Goal: Task Accomplishment & Management: Manage account settings

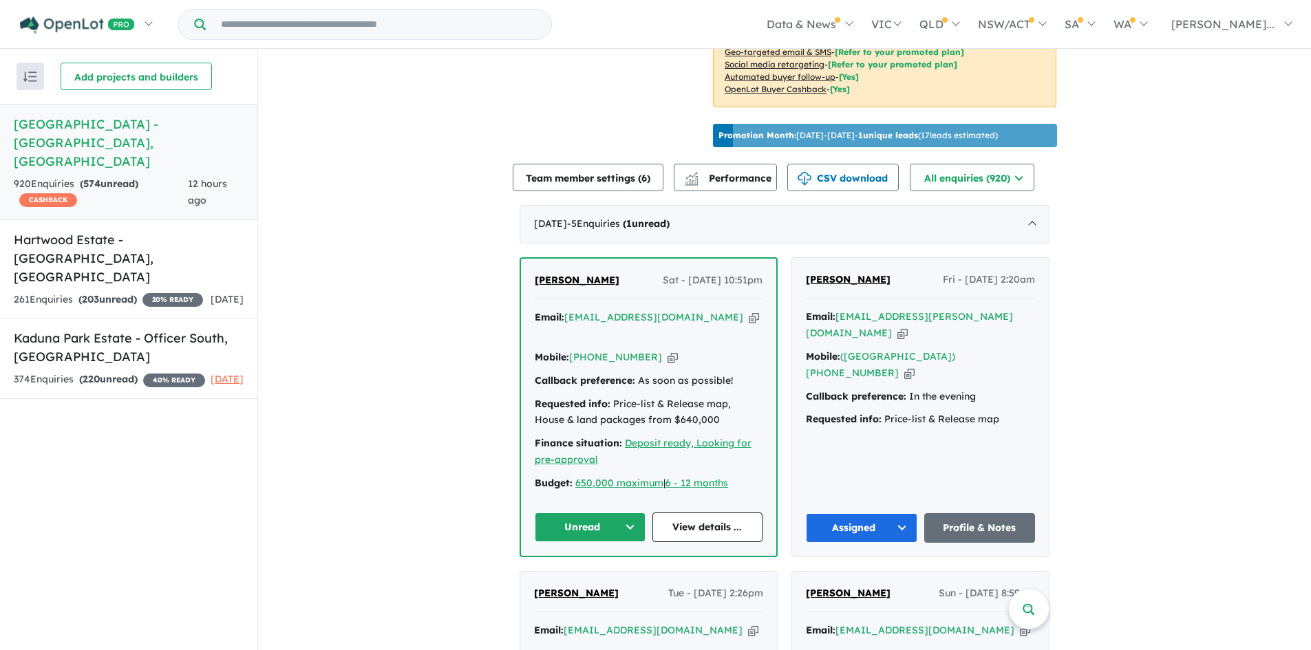
scroll to position [466, 0]
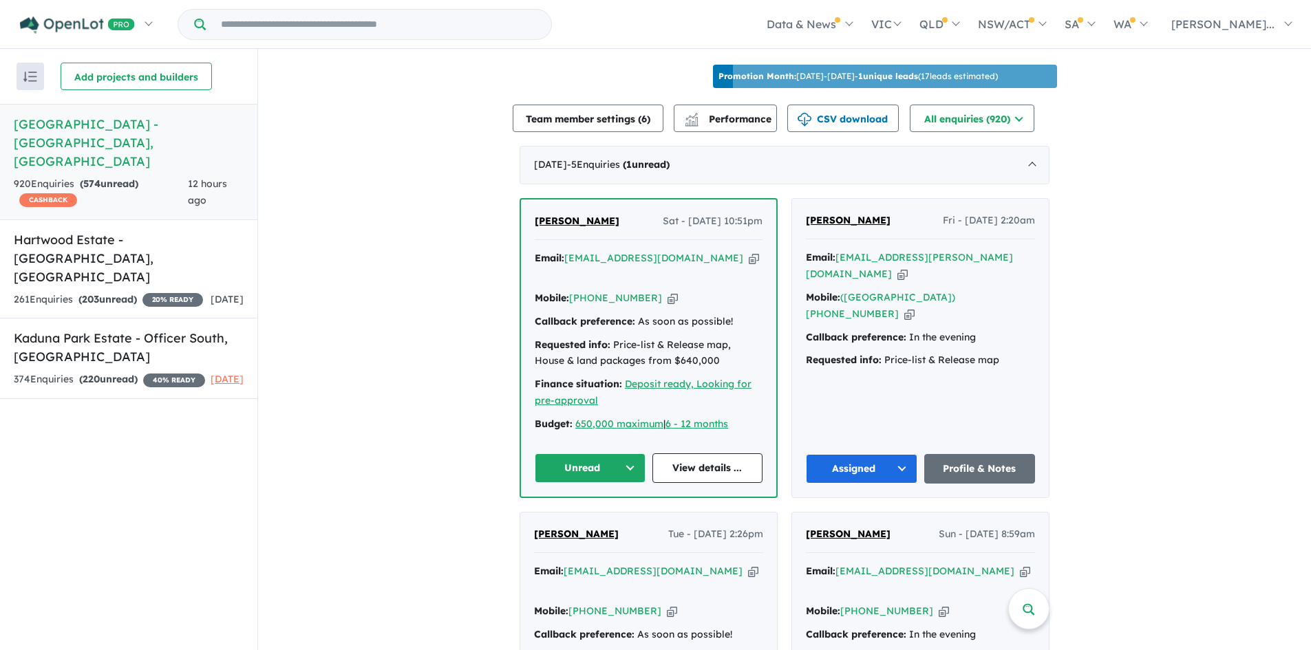
click at [570, 453] on button "Unread" at bounding box center [590, 468] width 111 height 30
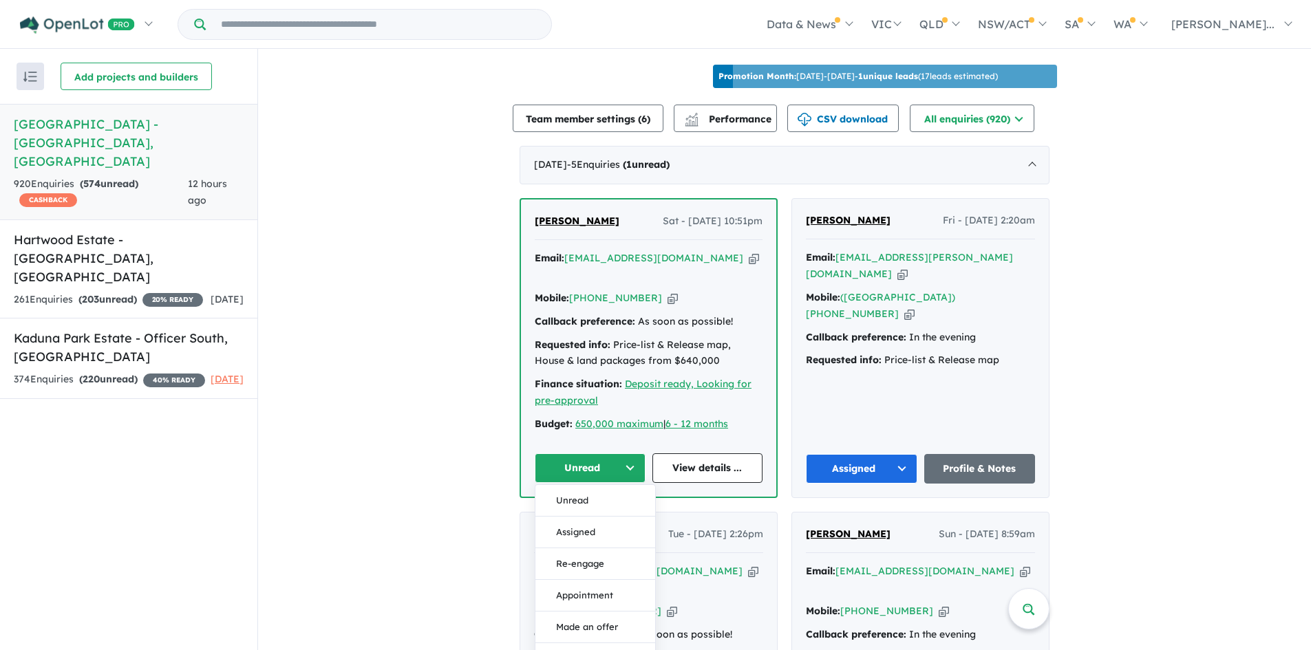
click at [562, 517] on button "Assigned" at bounding box center [595, 533] width 120 height 32
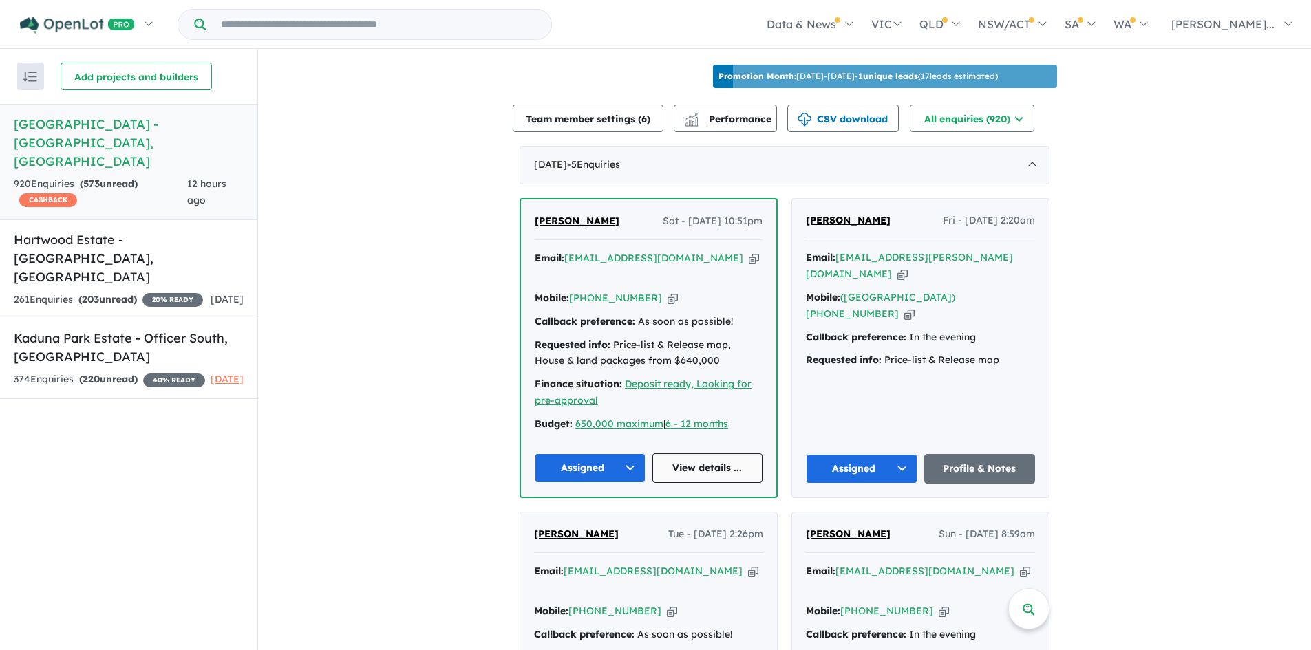
click at [696, 453] on link "View details ..." at bounding box center [707, 468] width 111 height 30
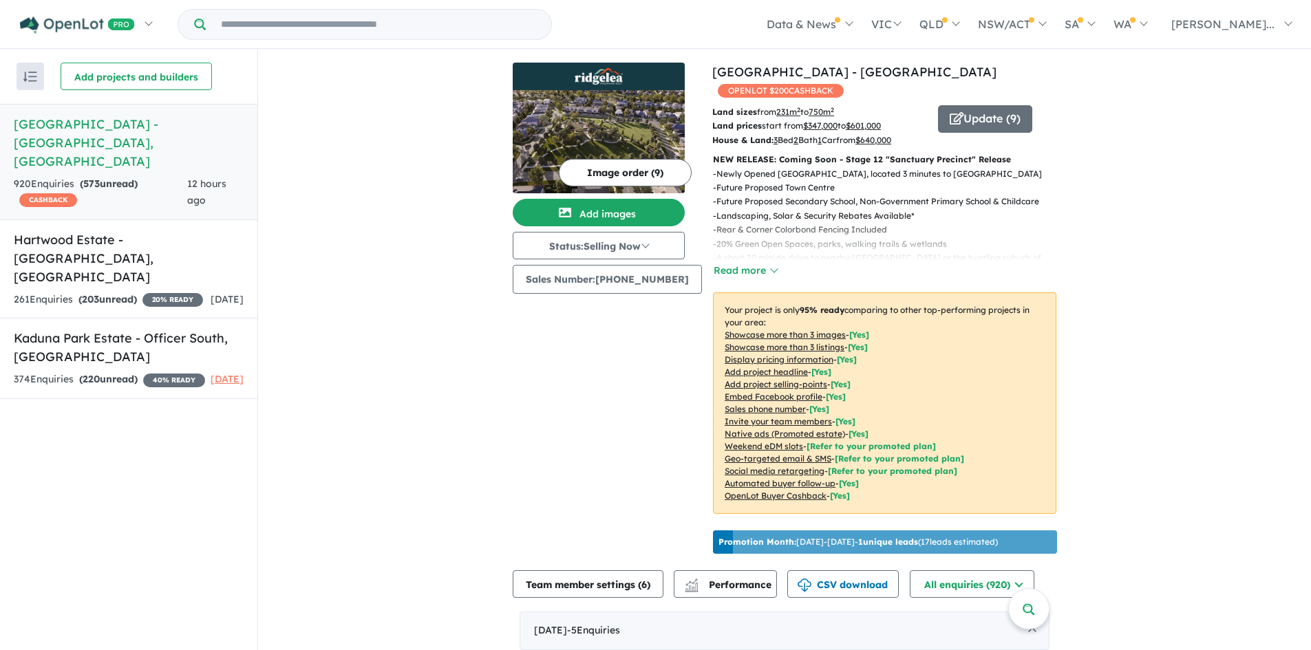
scroll to position [0, 0]
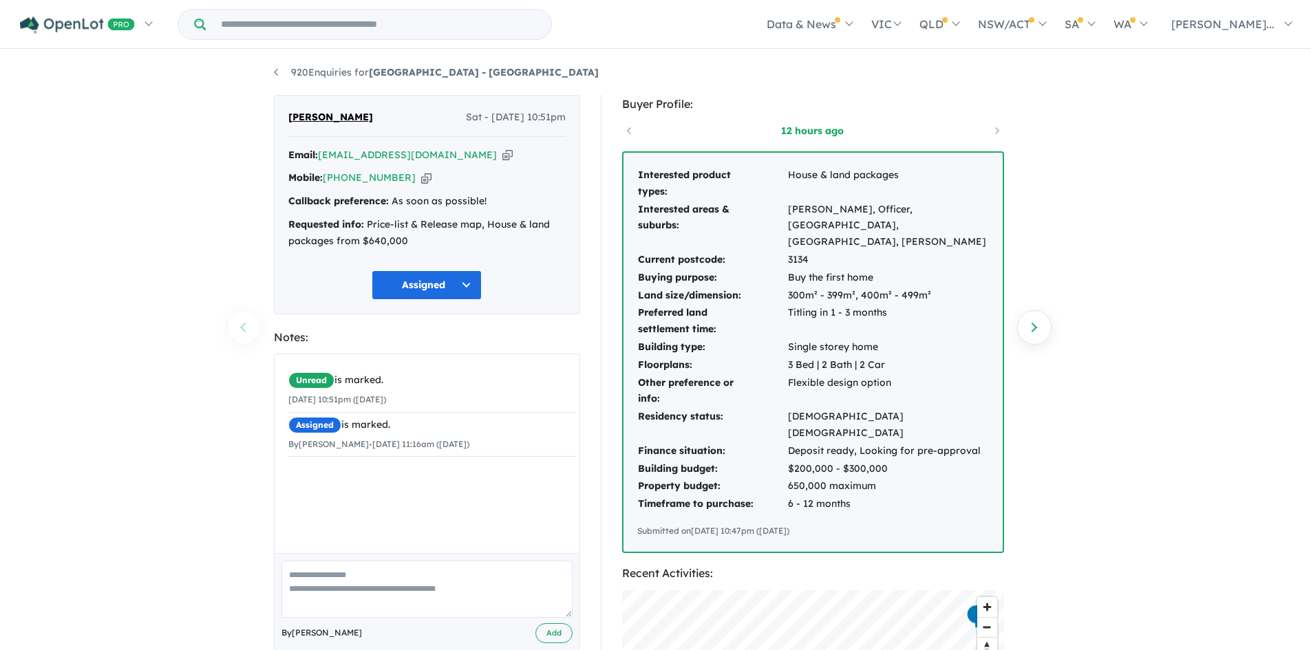
drag, startPoint x: 673, startPoint y: 191, endPoint x: 860, endPoint y: 460, distance: 328.2
click at [931, 487] on div "Interested product types: House & land packages Interested areas & suburbs: Cly…" at bounding box center [812, 352] width 379 height 399
